Goal: Check status: Check status

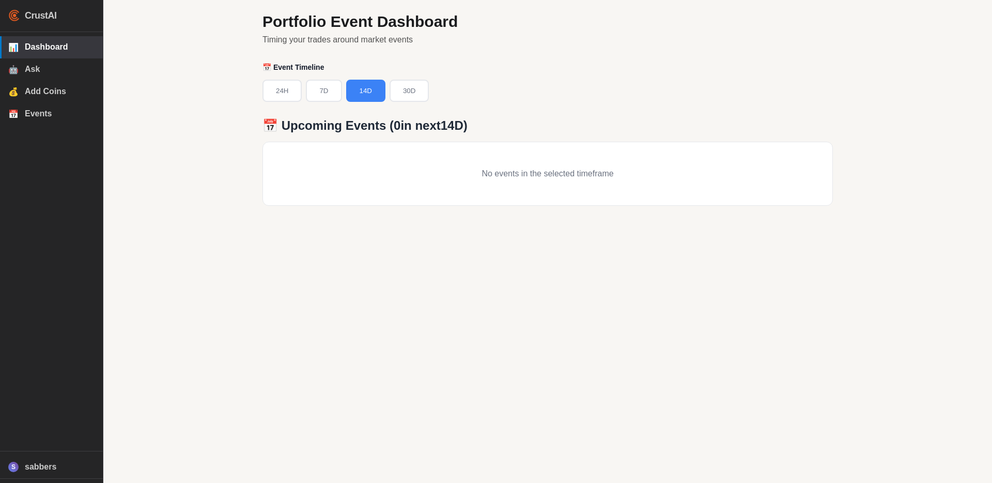
click at [865, 80] on div "Portfolio Event Dashboard Timing your trades around market events 📅 Event Timel…" at bounding box center [547, 241] width 889 height 483
click at [662, 52] on div "Portfolio Event Dashboard Timing your trades around market events 📅 Event Timel…" at bounding box center [547, 117] width 595 height 235
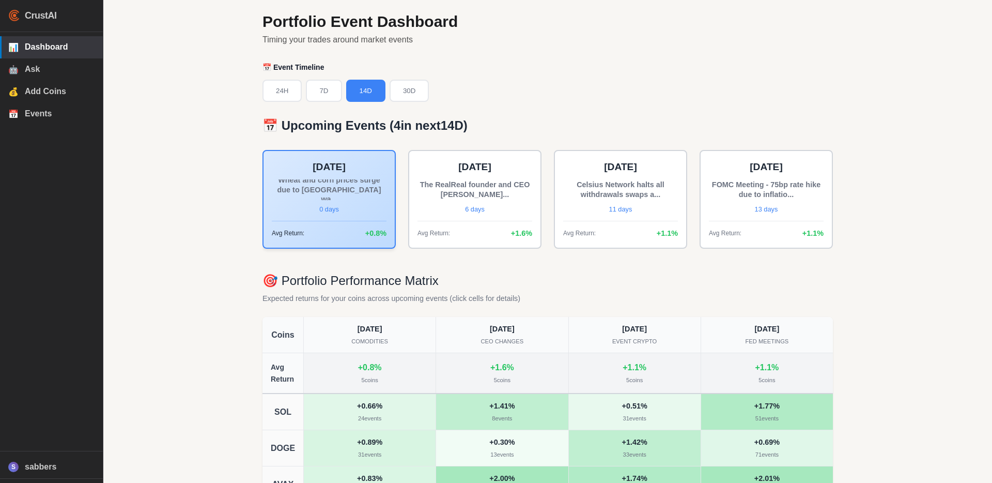
click at [604, 68] on h2 "📅 Event Timeline" at bounding box center [548, 67] width 571 height 9
